Goal: Register for event/course

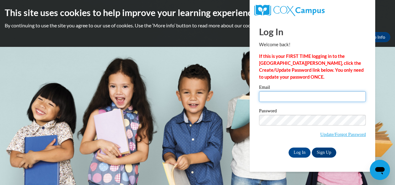
type input "hazeleyes2.jd@gmail.com"
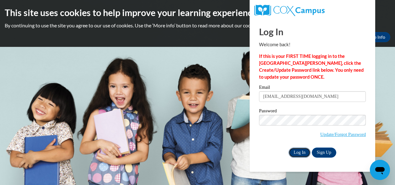
click at [299, 152] on input "Log In" at bounding box center [300, 152] width 22 height 10
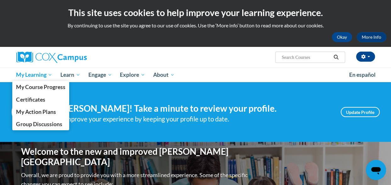
click at [32, 77] on span "My Learning" at bounding box center [34, 75] width 36 height 8
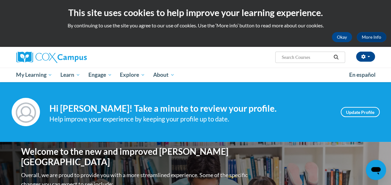
click at [101, 119] on div "Help improve your experience by keeping your profile up to date." at bounding box center [190, 119] width 282 height 10
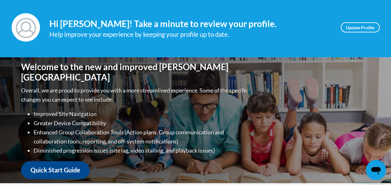
scroll to position [87, 0]
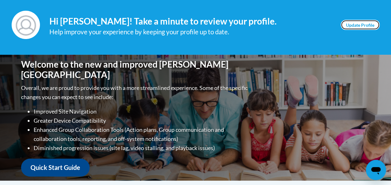
click at [356, 25] on link "Update Profile" at bounding box center [359, 25] width 39 height 10
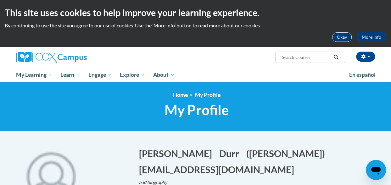
click at [342, 38] on button "Okay" at bounding box center [342, 37] width 20 height 10
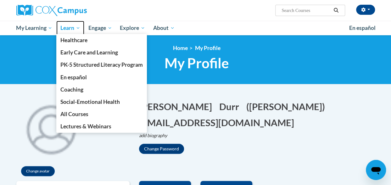
click at [72, 30] on span "Learn" at bounding box center [70, 28] width 20 height 8
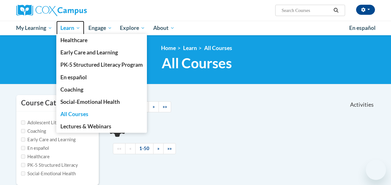
click at [70, 31] on span "Learn" at bounding box center [70, 28] width 20 height 8
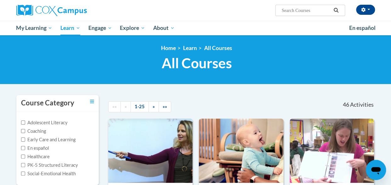
click at [297, 1] on div "Jessika Durr (America/New_York UTC-04:00) My Profile Inbox My Transcripts Log O…" at bounding box center [256, 8] width 245 height 16
click at [295, 10] on input "Search..." at bounding box center [306, 11] width 50 height 8
type input "preschool"
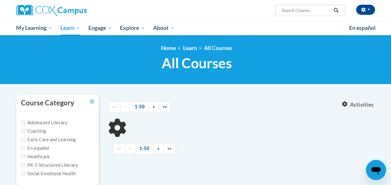
type input "preschool"
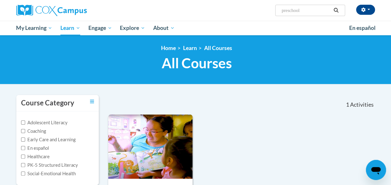
click at [29, 146] on label "En español" at bounding box center [35, 148] width 28 height 7
click at [25, 146] on input "En español" at bounding box center [23, 148] width 4 height 4
checkbox input "true"
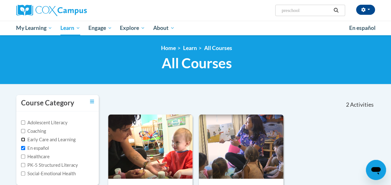
click at [23, 140] on input "Early Care and Learning" at bounding box center [23, 139] width 4 height 4
checkbox input "true"
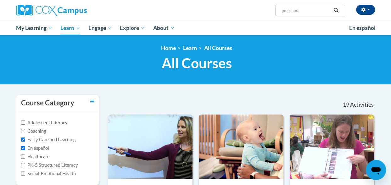
click at [24, 150] on label "En español" at bounding box center [35, 148] width 28 height 7
click at [24, 150] on input "En español" at bounding box center [23, 148] width 4 height 4
checkbox input "false"
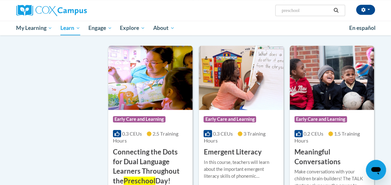
scroll to position [246, 0]
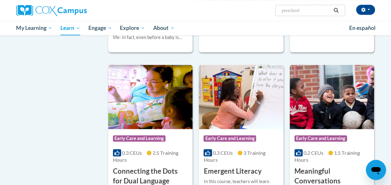
click at [356, 114] on img at bounding box center [331, 97] width 84 height 64
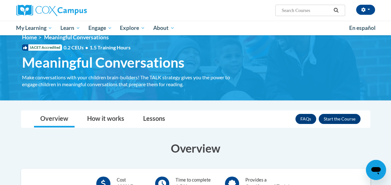
scroll to position [4, 0]
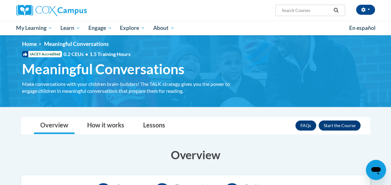
click at [347, 129] on button "Enroll" at bounding box center [339, 125] width 42 height 10
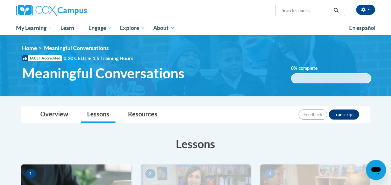
click at [289, 147] on h3 "Lessons" at bounding box center [195, 144] width 349 height 16
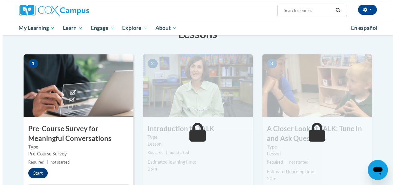
scroll to position [110, 0]
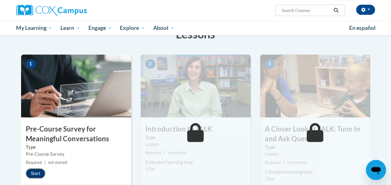
click at [37, 173] on button "Start" at bounding box center [35, 173] width 19 height 10
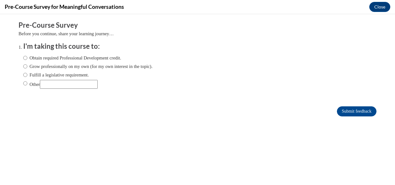
scroll to position [0, 0]
click at [23, 59] on input "Obtain required Professional Development credit." at bounding box center [25, 57] width 4 height 7
radio input "true"
click at [349, 109] on input "Submit feedback" at bounding box center [357, 111] width 40 height 10
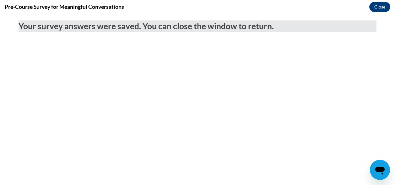
click at [383, 8] on button "Close" at bounding box center [380, 7] width 21 height 10
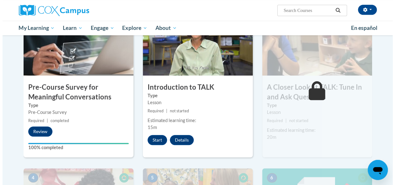
scroll to position [152, 0]
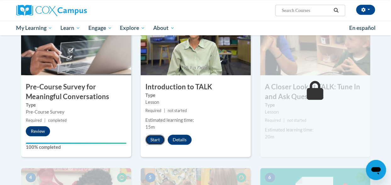
click at [160, 143] on button "Start" at bounding box center [154, 140] width 19 height 10
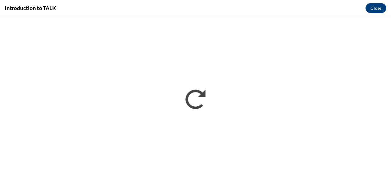
scroll to position [0, 0]
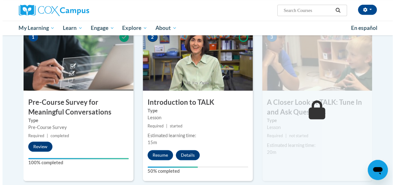
scroll to position [137, 0]
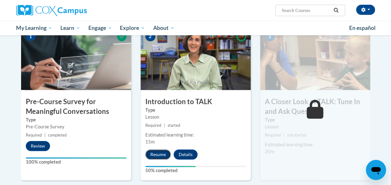
click at [157, 153] on button "Resume" at bounding box center [157, 154] width 25 height 10
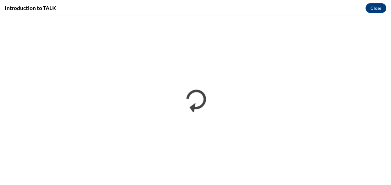
scroll to position [0, 0]
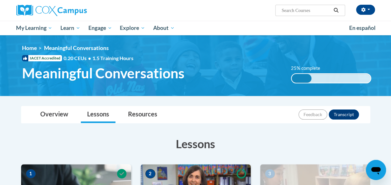
click at [294, 12] on input "Search..." at bounding box center [306, 11] width 50 height 8
type input "preschool"
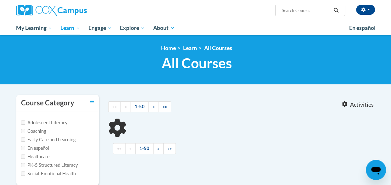
type input "preschool"
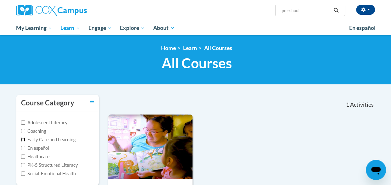
click at [23, 139] on input "Early Care and Learning" at bounding box center [23, 139] width 4 height 4
checkbox input "true"
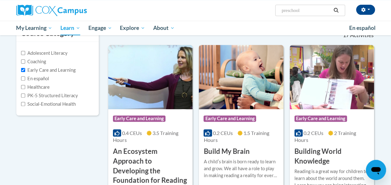
scroll to position [66, 0]
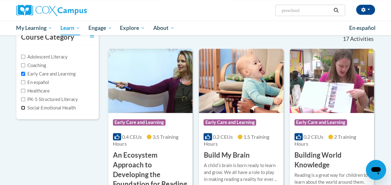
click at [22, 108] on input "Social-Emotional Health" at bounding box center [23, 108] width 4 height 4
click at [22, 110] on label "Social-Emotional Health" at bounding box center [48, 107] width 55 height 7
click at [22, 110] on input "Social-Emotional Health" at bounding box center [23, 108] width 4 height 4
checkbox input "false"
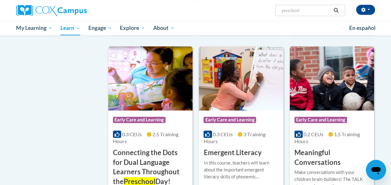
scroll to position [272, 0]
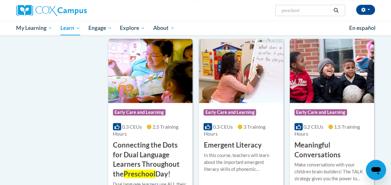
click at [238, 72] on img at bounding box center [241, 71] width 84 height 64
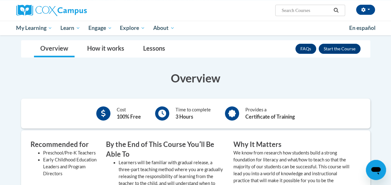
scroll to position [88, 0]
click at [329, 48] on button "Enroll" at bounding box center [339, 48] width 42 height 10
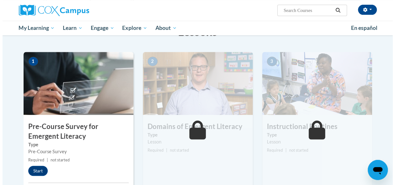
scroll to position [117, 0]
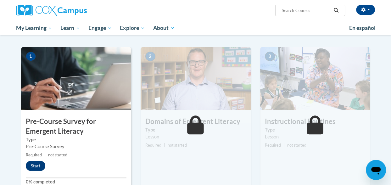
click at [34, 164] on button "Start" at bounding box center [35, 166] width 19 height 10
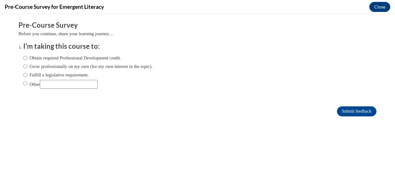
scroll to position [0, 0]
click at [23, 61] on input "Obtain required Professional Development credit." at bounding box center [25, 57] width 4 height 7
radio input "true"
click at [352, 113] on input "Submit feedback" at bounding box center [357, 111] width 40 height 10
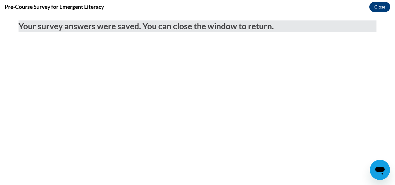
click at [380, 9] on button "Close" at bounding box center [380, 7] width 21 height 10
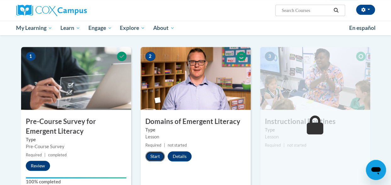
click at [161, 158] on button "Start" at bounding box center [154, 156] width 19 height 10
